Goal: Check status: Check status

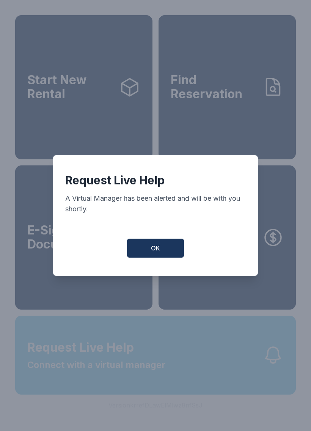
click at [155, 251] on span "OK" at bounding box center [155, 248] width 9 height 9
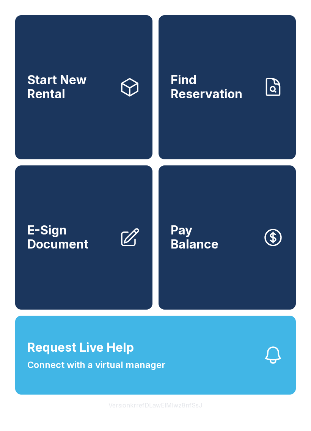
click at [149, 369] on span "Request Live Help Connect with a virtual manager" at bounding box center [96, 355] width 138 height 33
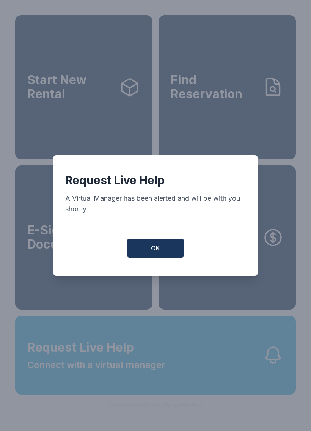
click at [172, 247] on button "OK" at bounding box center [155, 248] width 57 height 19
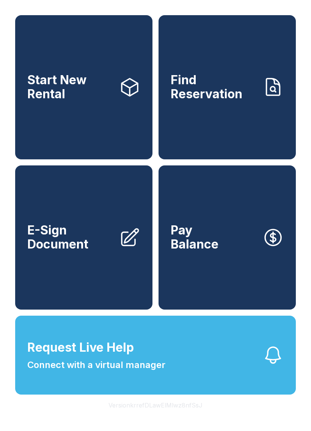
click at [248, 112] on link "Find Reservation" at bounding box center [227, 87] width 137 height 144
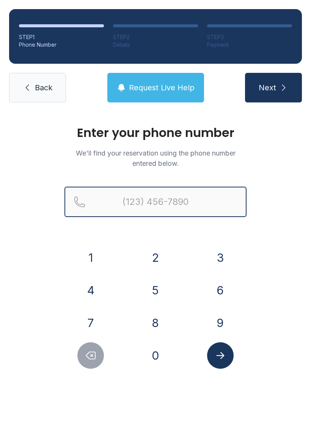
click at [181, 202] on input "Reservation phone number" at bounding box center [156, 202] width 182 height 30
type input "("
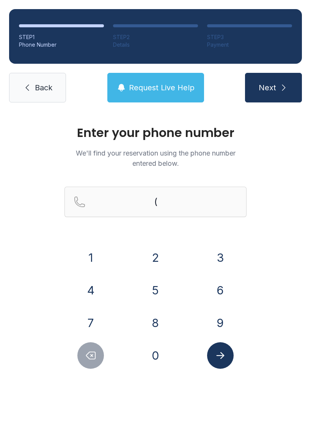
click at [279, 186] on div "Enter your phone number We'll find your reservation using the phone number ente…" at bounding box center [155, 256] width 311 height 288
click at [164, 322] on button "8" at bounding box center [155, 323] width 27 height 27
click at [100, 290] on button "4" at bounding box center [90, 290] width 27 height 27
click at [220, 260] on button "3" at bounding box center [220, 257] width 27 height 27
click at [94, 283] on button "4" at bounding box center [90, 290] width 27 height 27
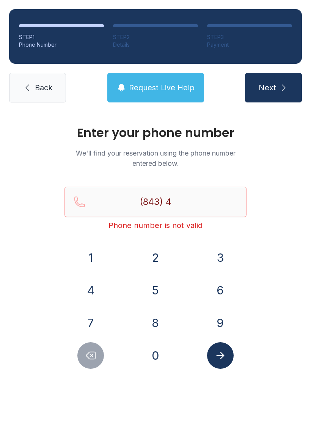
click at [96, 320] on button "7" at bounding box center [90, 323] width 27 height 27
click at [151, 323] on button "8" at bounding box center [155, 323] width 27 height 27
click at [224, 258] on button "3" at bounding box center [220, 257] width 27 height 27
click at [157, 254] on button "2" at bounding box center [155, 257] width 27 height 27
click at [157, 288] on button "5" at bounding box center [155, 290] width 27 height 27
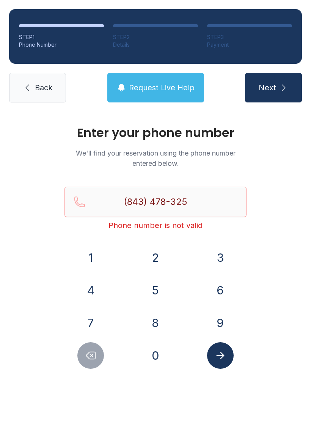
click at [156, 321] on button "8" at bounding box center [155, 323] width 27 height 27
click at [220, 362] on button "Submit lookup form" at bounding box center [220, 355] width 27 height 27
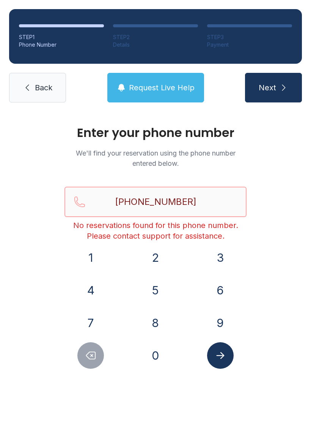
click at [174, 200] on input "[PHONE_NUMBER]" at bounding box center [156, 202] width 182 height 30
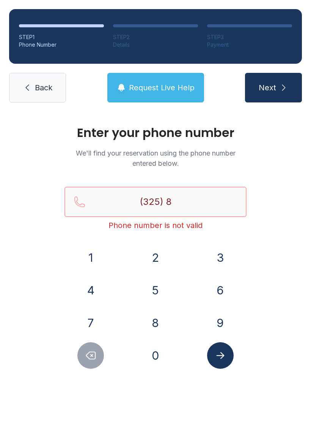
click at [196, 196] on input "(325) 8" at bounding box center [156, 202] width 182 height 30
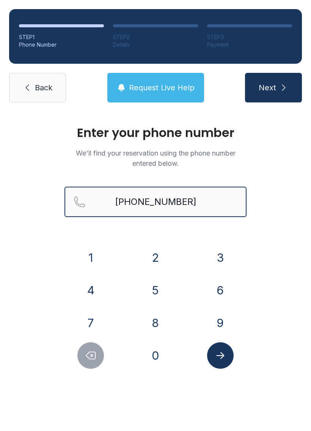
type input "[PHONE_NUMBER]"
click at [273, 88] on button "Next" at bounding box center [273, 88] width 57 height 30
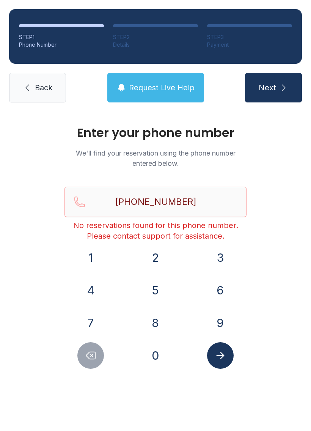
click at [160, 87] on span "Request Live Help" at bounding box center [162, 87] width 66 height 11
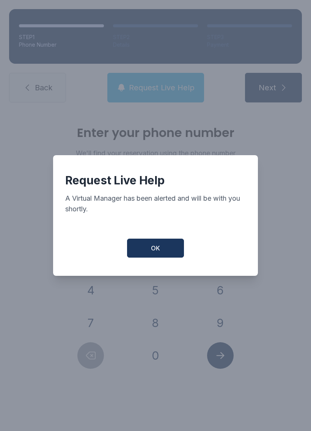
click at [164, 258] on button "OK" at bounding box center [155, 248] width 57 height 19
